Goal: Check status: Check status

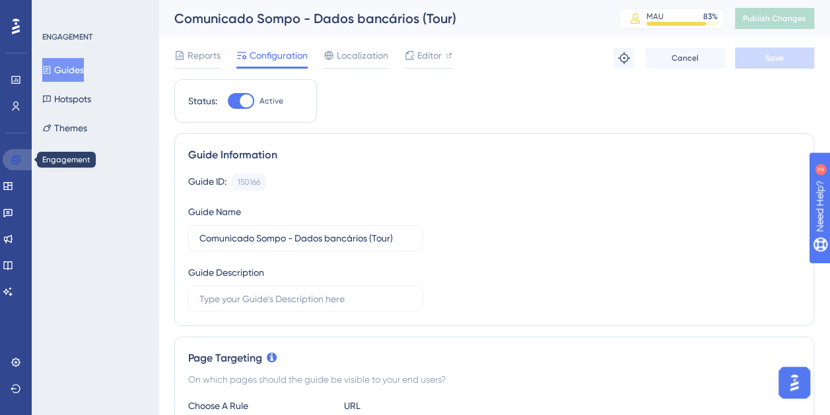
click at [23, 151] on link at bounding box center [19, 159] width 32 height 21
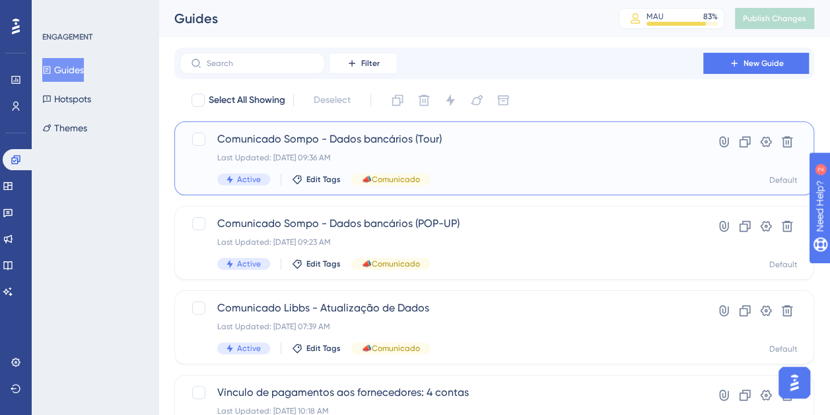
click at [455, 149] on div "Comunicado Sompo - Dados bancários (Tour) Last Updated: [DATE] 09:36 AM Active …" at bounding box center [441, 158] width 448 height 54
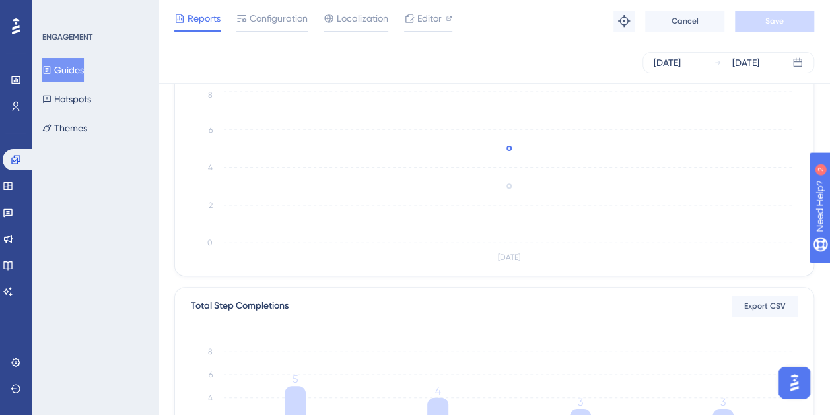
scroll to position [198, 0]
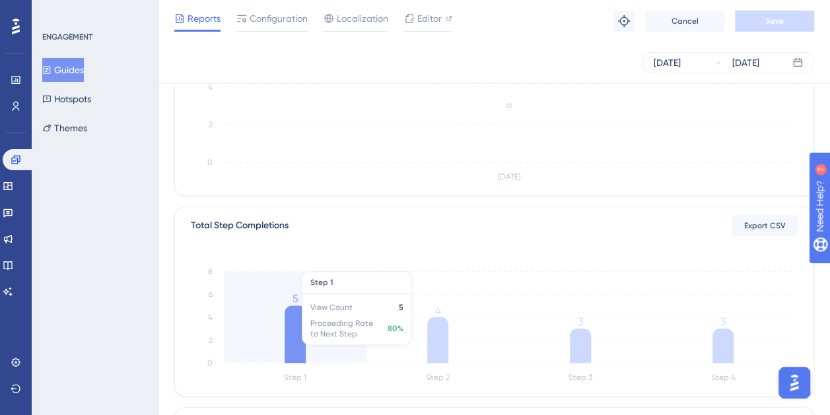
click at [285, 300] on icon "Step 1 Step 2 Step 3 Step 4 0 2 4 6 8 5 4 3 3" at bounding box center [494, 322] width 606 height 127
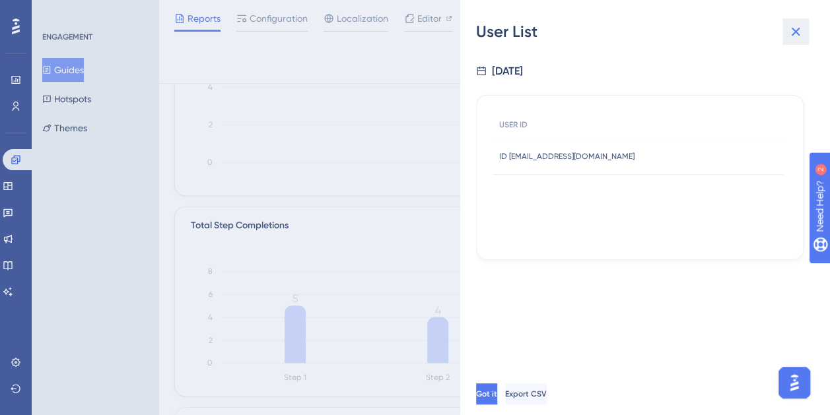
click at [802, 34] on icon at bounding box center [795, 32] width 16 height 16
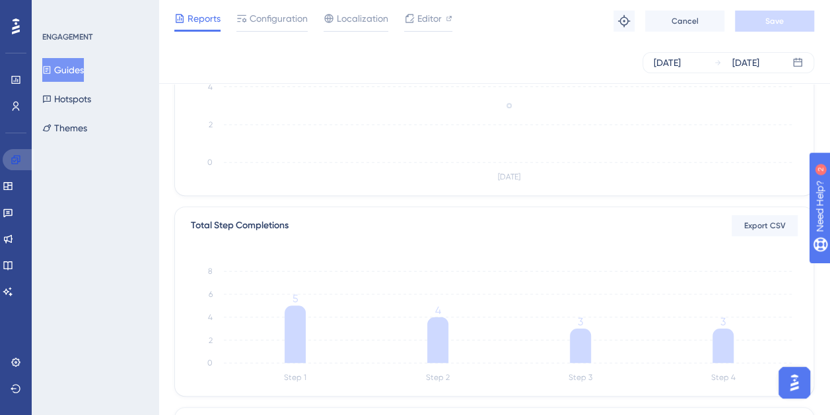
click at [17, 155] on icon at bounding box center [15, 159] width 9 height 9
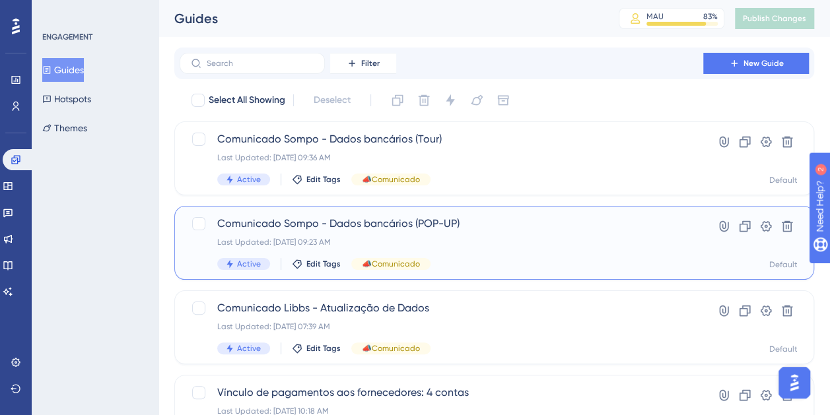
click at [436, 237] on div "Last Updated: [DATE] 09:23 AM" at bounding box center [441, 242] width 448 height 11
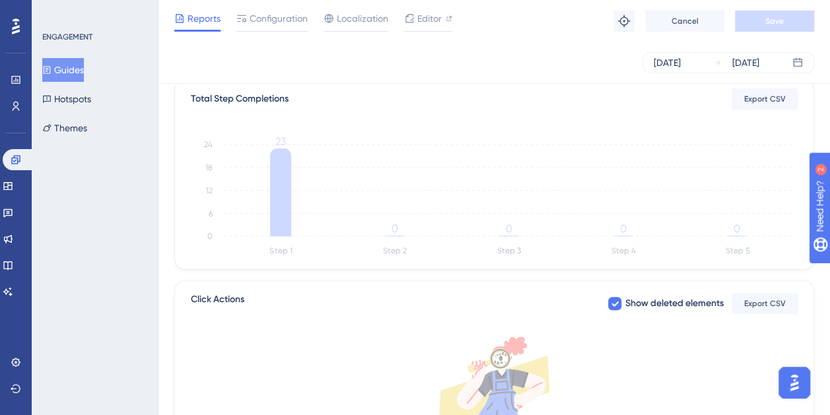
scroll to position [330, 0]
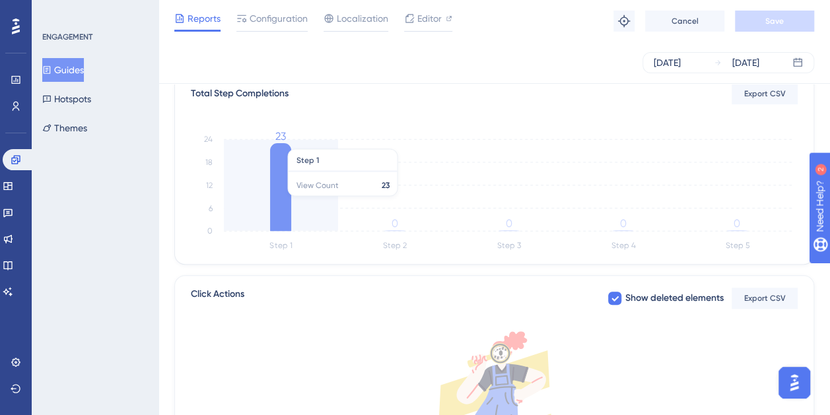
click at [282, 181] on icon at bounding box center [280, 187] width 21 height 88
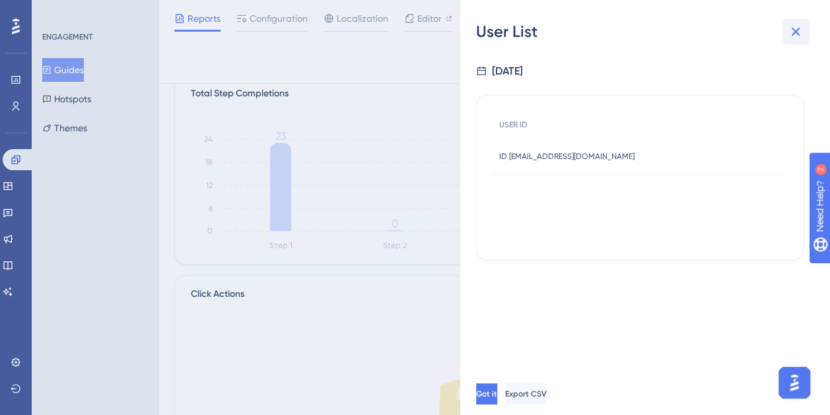
click at [795, 32] on icon at bounding box center [795, 32] width 9 height 9
